Goal: Subscribe to service/newsletter

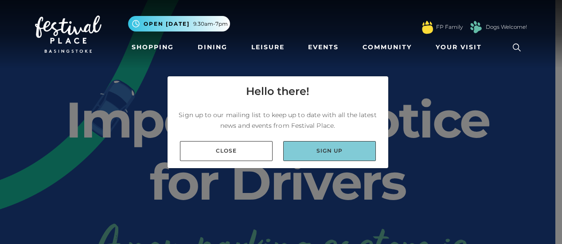
click at [323, 150] on link "Sign up" at bounding box center [329, 151] width 93 height 20
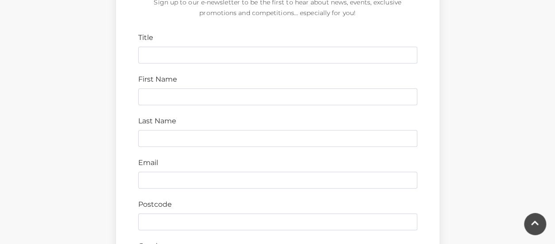
scroll to position [310, 0]
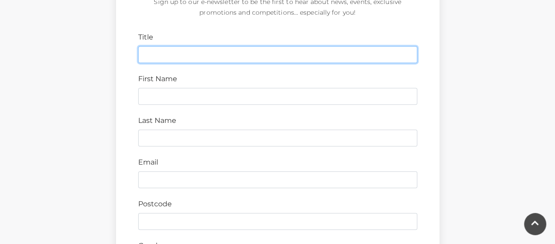
click at [199, 54] on input "Title" at bounding box center [277, 54] width 279 height 17
type input "me"
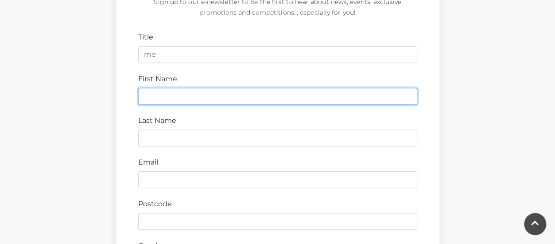
click at [174, 93] on input "First Name" at bounding box center [277, 96] width 279 height 17
type input "peter"
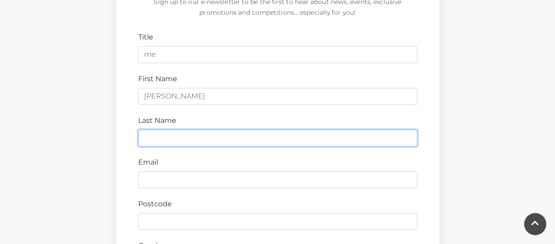
click at [158, 145] on input "Last Name" at bounding box center [277, 137] width 279 height 17
type input "wakeham"
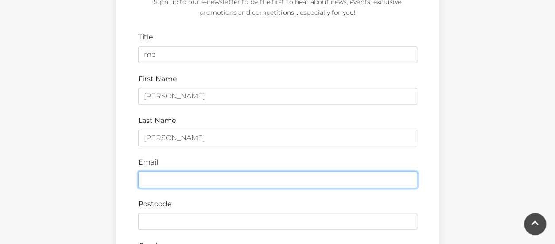
click at [150, 179] on input "Email" at bounding box center [277, 179] width 279 height 17
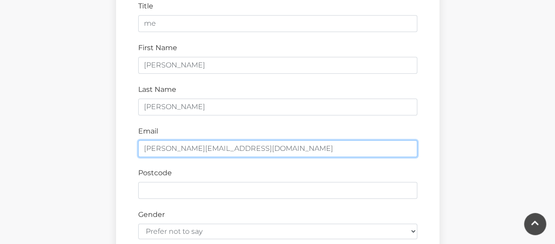
scroll to position [354, 0]
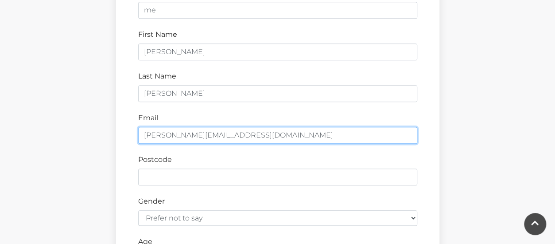
type input "peter.wakeham3@btinternet.com"
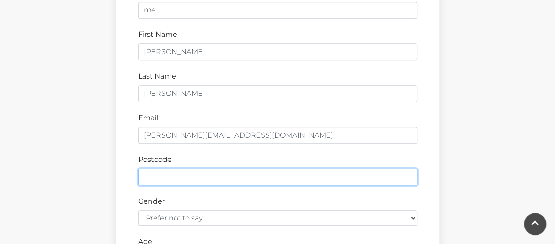
click at [167, 173] on input "Postcode" at bounding box center [277, 176] width 279 height 17
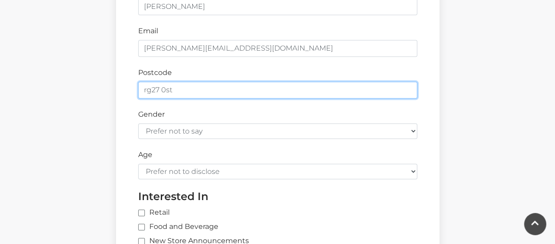
scroll to position [443, 0]
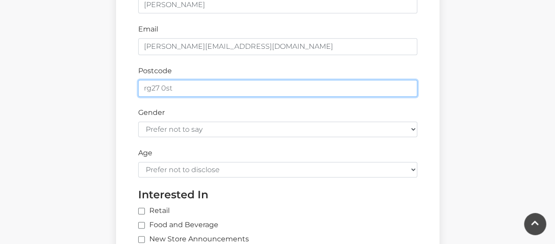
type input "rg27 0st"
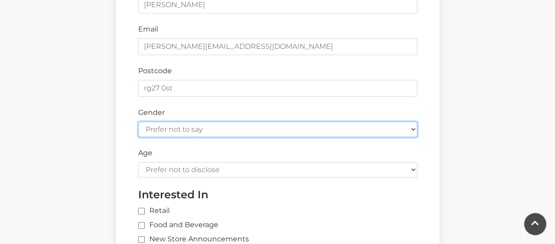
click at [410, 125] on select "Prefer not to say Female Male" at bounding box center [277, 129] width 279 height 16
select select "male"
click at [138, 121] on select "Prefer not to say Female Male" at bounding box center [277, 129] width 279 height 16
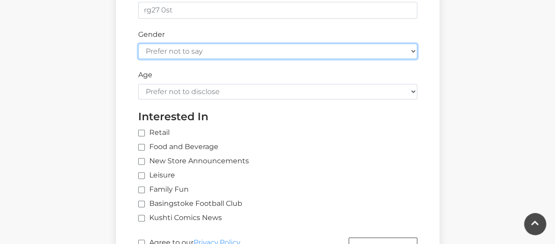
scroll to position [532, 0]
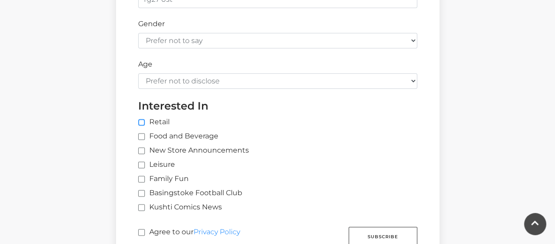
click at [140, 120] on input "Retail" at bounding box center [284, 123] width 292 height 6
checkbox input "true"
click at [142, 162] on input "Leisure" at bounding box center [141, 165] width 6 height 6
checkbox input "true"
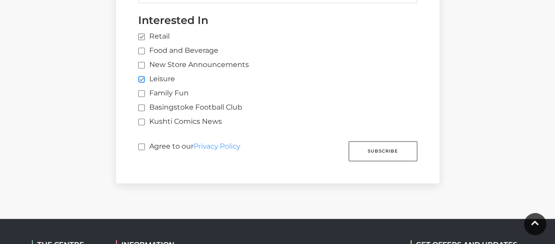
scroll to position [620, 0]
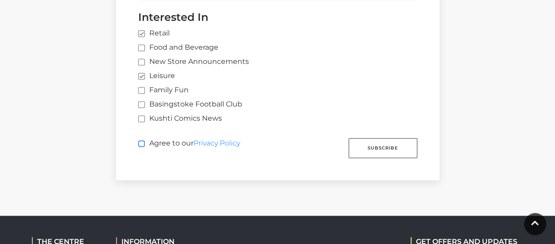
click at [141, 142] on input "Agree to our Privacy Policy" at bounding box center [141, 144] width 6 height 6
checkbox input "true"
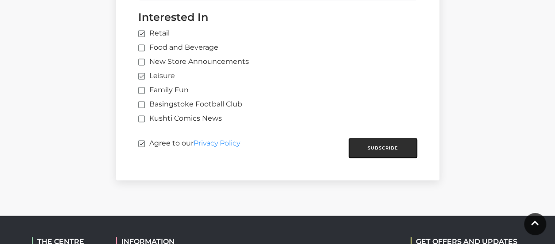
click at [371, 148] on button "Subscribe" at bounding box center [383, 148] width 69 height 20
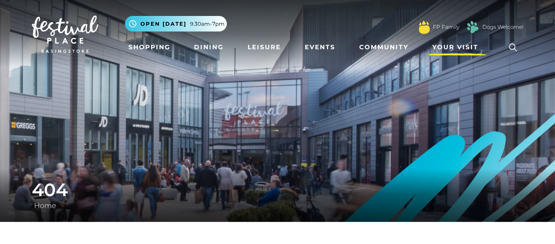
click at [460, 47] on span "Your Visit" at bounding box center [455, 47] width 46 height 9
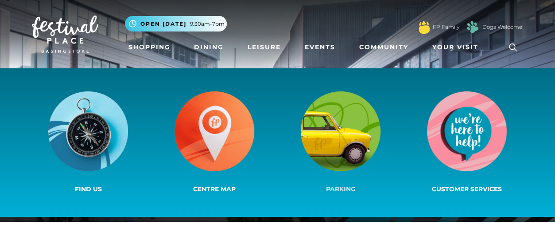
click at [325, 122] on img at bounding box center [341, 131] width 80 height 80
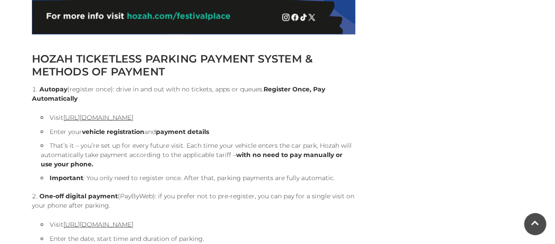
scroll to position [886, 0]
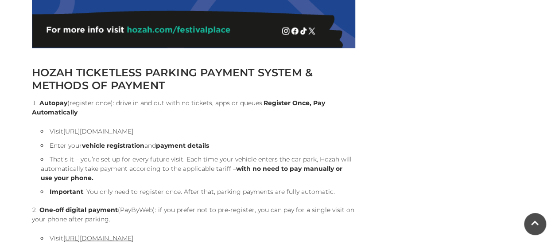
click at [133, 129] on link "[URL][DOMAIN_NAME]" at bounding box center [98, 131] width 70 height 8
